Goal: Check status: Check status

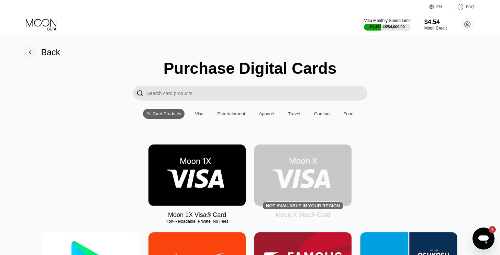
click at [48, 24] on icon at bounding box center [42, 25] width 32 height 12
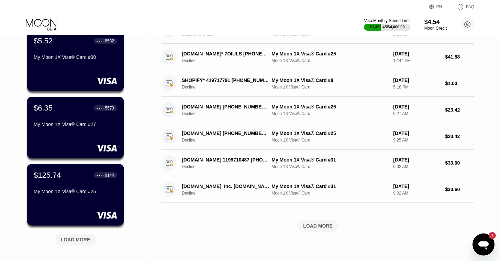
scroll to position [194, 0]
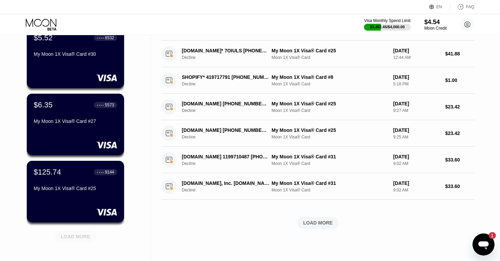
click at [83, 236] on div "LOAD MORE" at bounding box center [76, 236] width 30 height 6
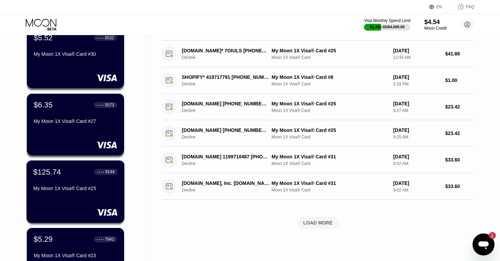
click at [68, 198] on div "$125.74 ● ● ● ● 9144 My Moon 1X Visa® Card #25" at bounding box center [75, 191] width 98 height 62
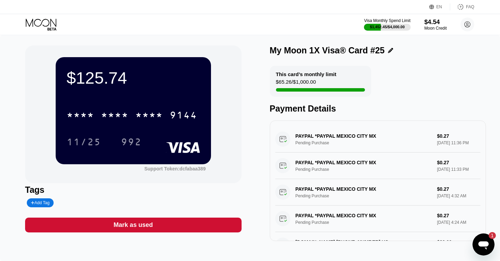
click at [402, 88] on div "This card’s monthly limit $65.26 / $1,000.00 Payment Details" at bounding box center [378, 90] width 217 height 48
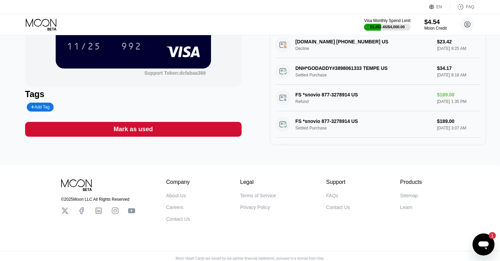
scroll to position [179, 0]
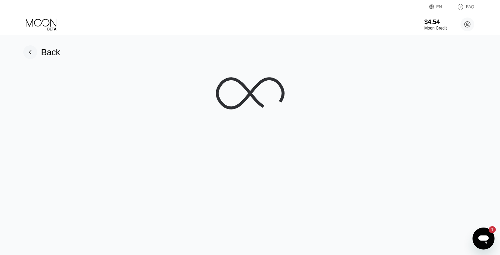
click at [40, 24] on icon at bounding box center [42, 25] width 32 height 12
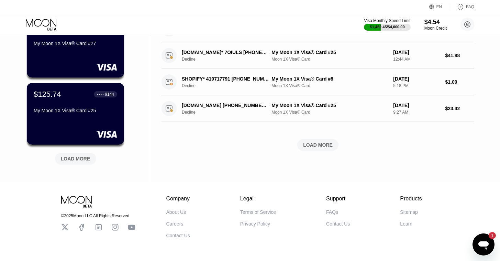
scroll to position [299, 0]
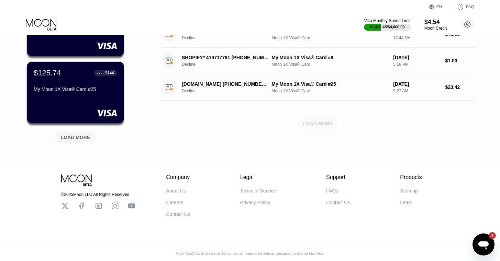
click at [320, 123] on div "LOAD MORE" at bounding box center [317, 124] width 41 height 12
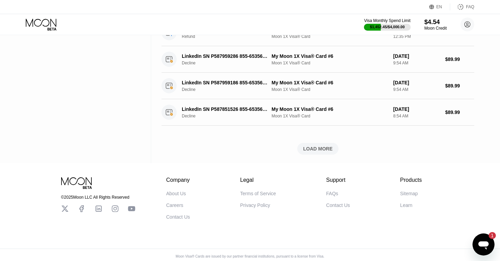
scroll to position [588, 0]
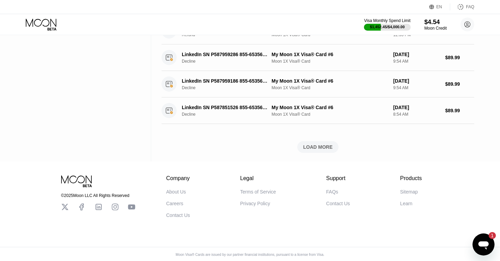
click at [315, 148] on div "LOAD MORE" at bounding box center [318, 147] width 30 height 6
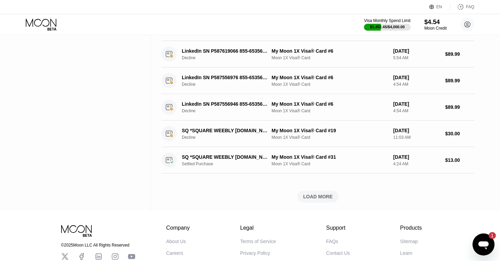
scroll to position [858, 0]
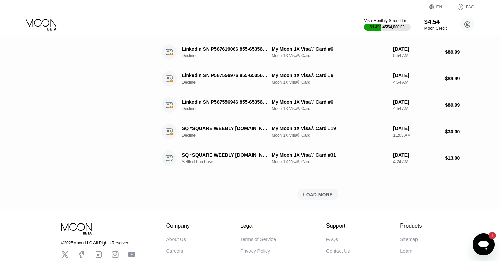
click at [320, 195] on div "LOAD MORE" at bounding box center [318, 194] width 30 height 6
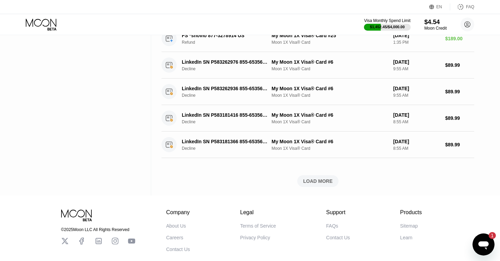
scroll to position [1191, 0]
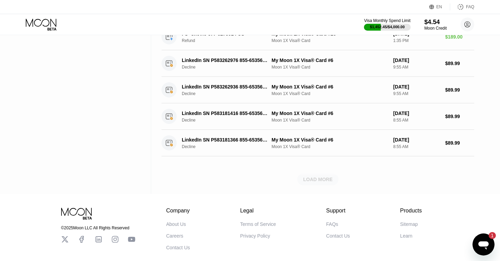
click at [316, 178] on div "LOAD MORE" at bounding box center [318, 179] width 30 height 6
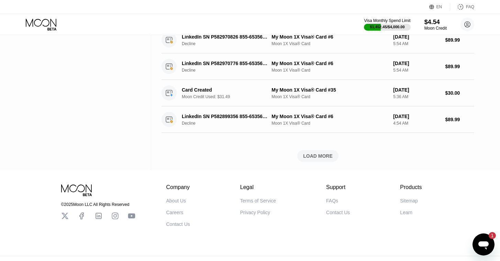
scroll to position [1533, 0]
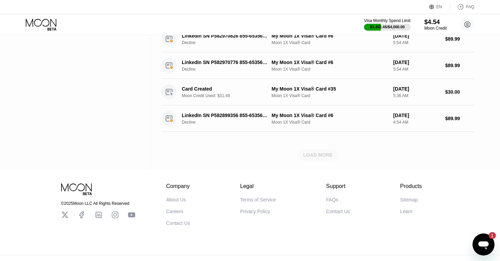
click at [320, 152] on div "LOAD MORE" at bounding box center [317, 155] width 41 height 12
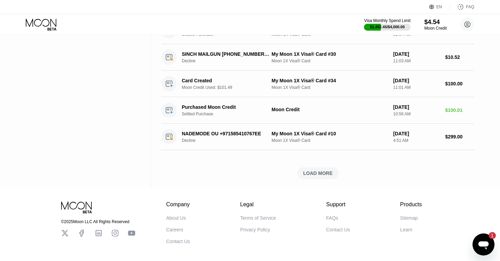
scroll to position [1841, 0]
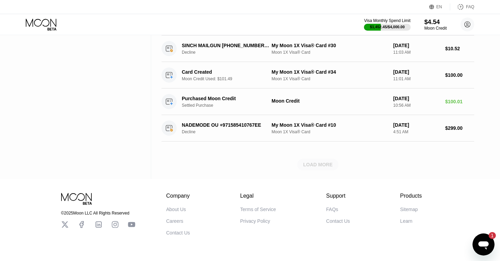
click at [324, 165] on div "LOAD MORE" at bounding box center [318, 164] width 30 height 6
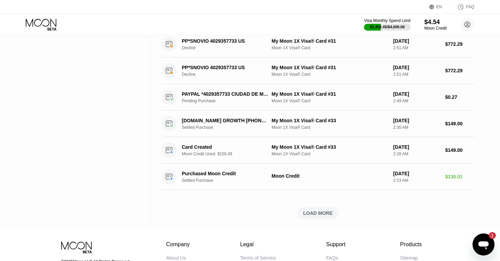
scroll to position [2111, 0]
click at [320, 215] on div "LOAD MORE" at bounding box center [318, 212] width 30 height 6
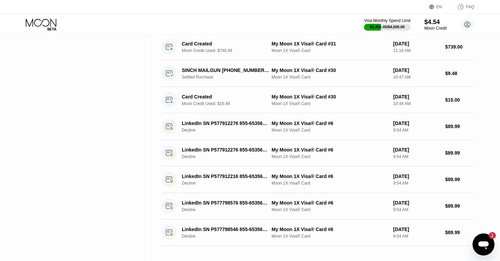
scroll to position [2373, 0]
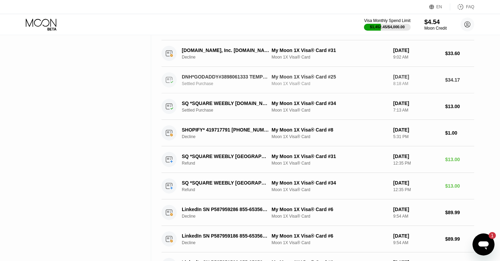
scroll to position [429, 0]
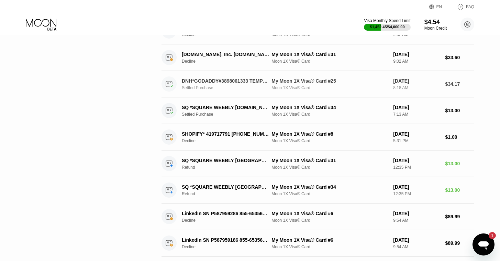
click at [229, 90] on div "Settled Purchase" at bounding box center [229, 87] width 94 height 5
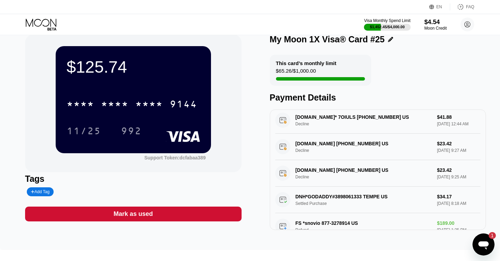
scroll to position [12, 0]
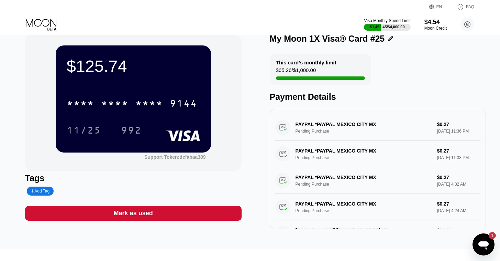
scroll to position [140, 0]
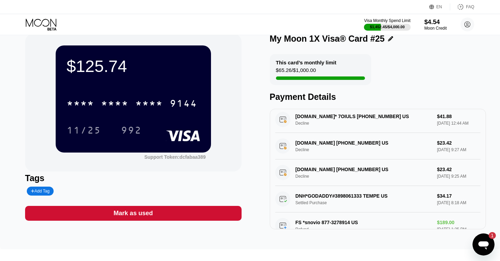
click at [36, 23] on icon at bounding box center [42, 25] width 32 height 12
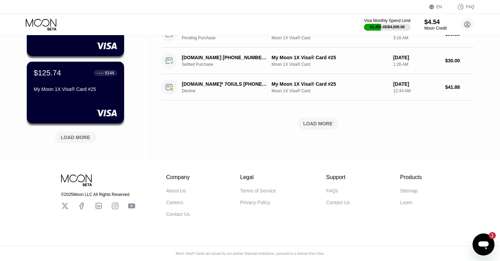
scroll to position [299, 0]
click at [73, 92] on div "My Moon 1X Visa® Card #25" at bounding box center [75, 90] width 84 height 8
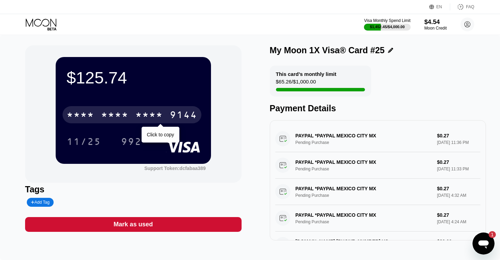
click at [152, 113] on div "* * * *" at bounding box center [149, 115] width 28 height 11
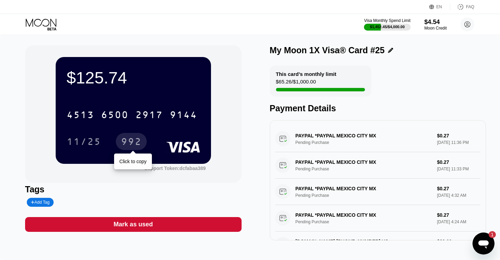
click at [128, 142] on div "992" at bounding box center [131, 142] width 21 height 11
